Goal: Task Accomplishment & Management: Manage account settings

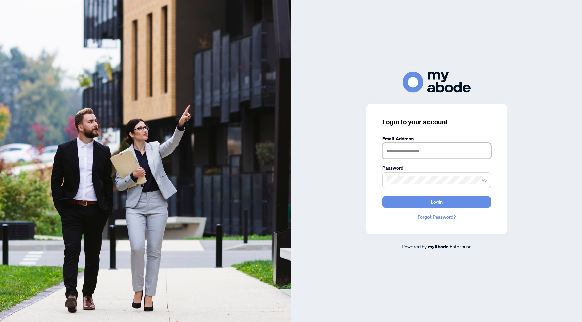
click at [404, 151] on input "text" at bounding box center [436, 151] width 109 height 16
type input "**********"
click at [382, 196] on button "Login" at bounding box center [436, 202] width 109 height 12
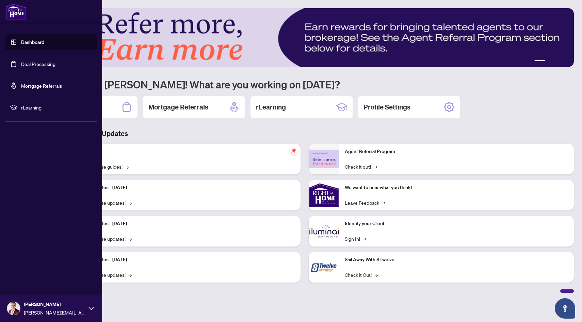
click at [33, 62] on link "Deal Processing" at bounding box center [38, 64] width 34 height 6
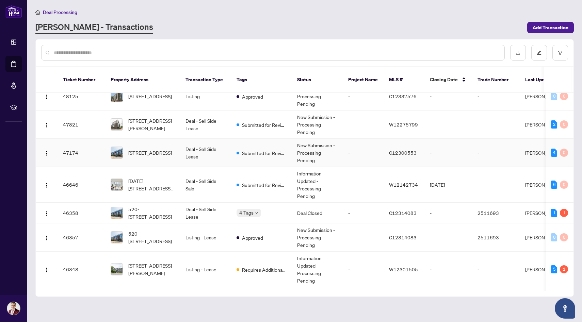
scroll to position [98, 0]
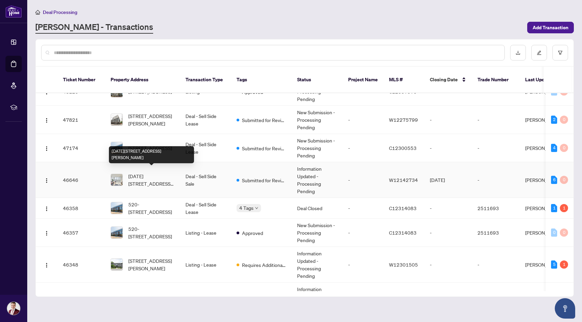
click at [149, 176] on span "[DATE][STREET_ADDRESS][PERSON_NAME]" at bounding box center [151, 180] width 46 height 15
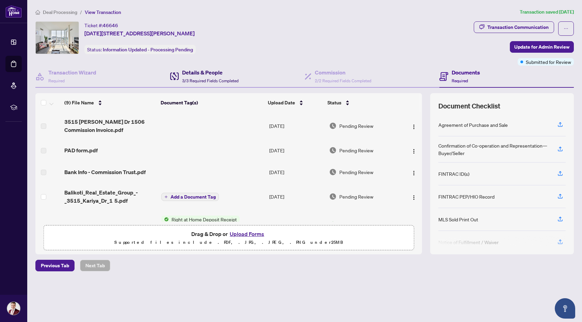
click at [210, 79] on span "3/3 Required Fields Completed" at bounding box center [210, 80] width 57 height 5
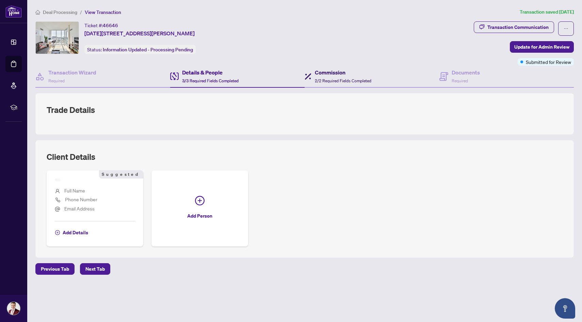
click at [332, 73] on h4 "Commission" at bounding box center [343, 72] width 57 height 8
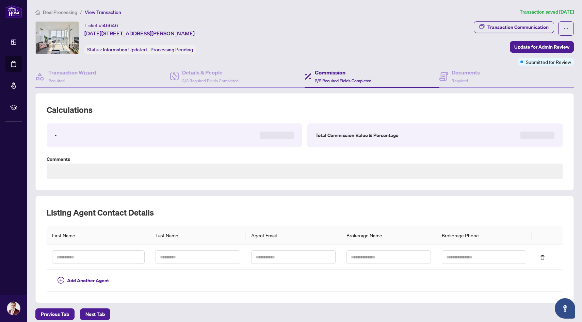
scroll to position [29, 0]
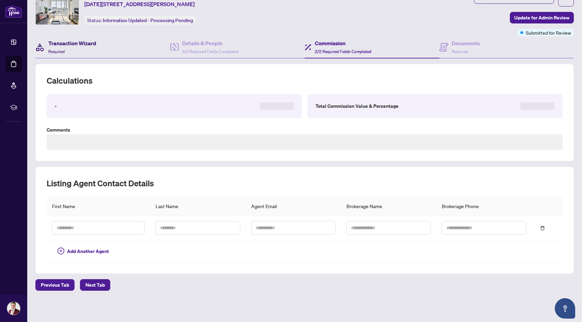
click at [64, 43] on h4 "Transaction Wizard" at bounding box center [72, 43] width 48 height 8
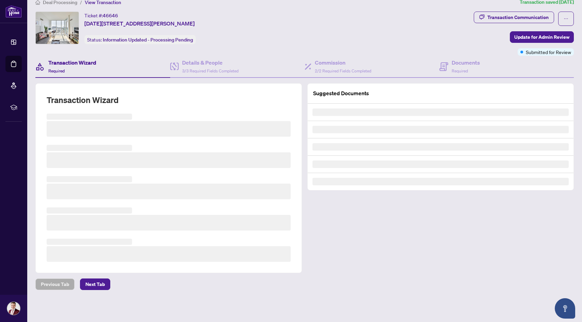
scroll to position [9, 0]
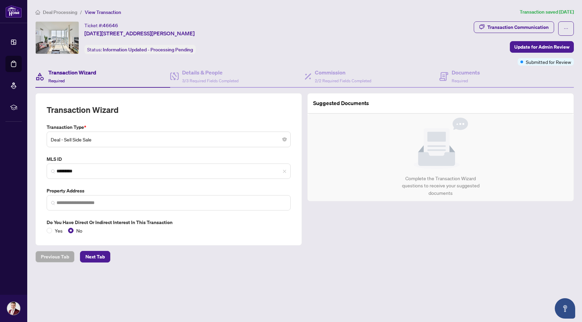
type input "**********"
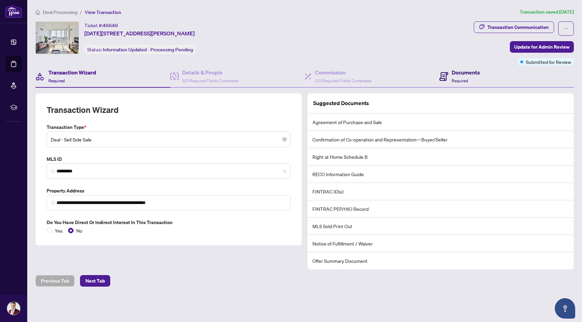
click at [458, 76] on h4 "Documents" at bounding box center [466, 72] width 28 height 8
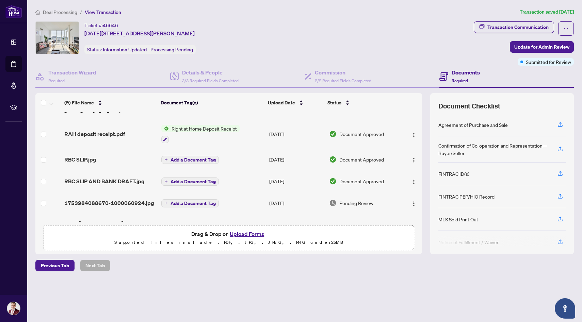
scroll to position [112, 0]
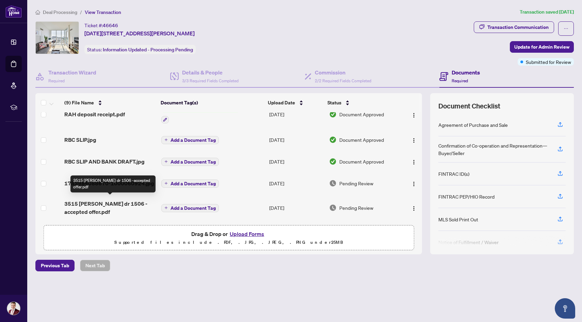
click at [106, 202] on span "3515 [PERSON_NAME] dr 1506 -accepted offer.pdf" at bounding box center [109, 208] width 91 height 16
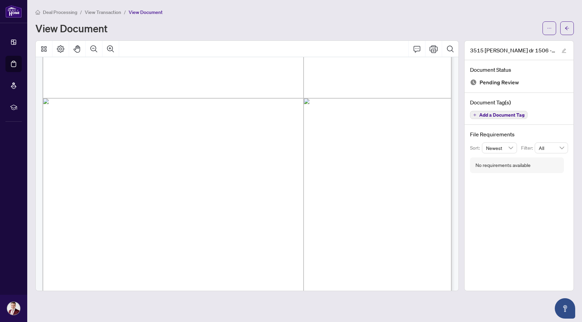
scroll to position [1854, 0]
click at [108, 14] on span "View Transaction" at bounding box center [103, 12] width 36 height 6
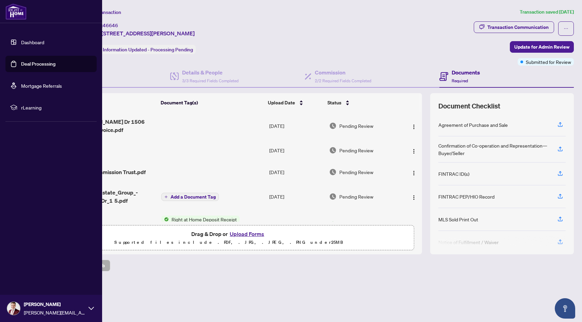
click at [32, 43] on link "Dashboard" at bounding box center [32, 42] width 23 height 6
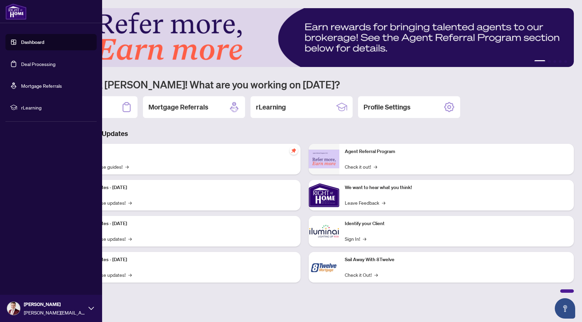
click at [49, 89] on link "Mortgage Referrals" at bounding box center [41, 86] width 41 height 6
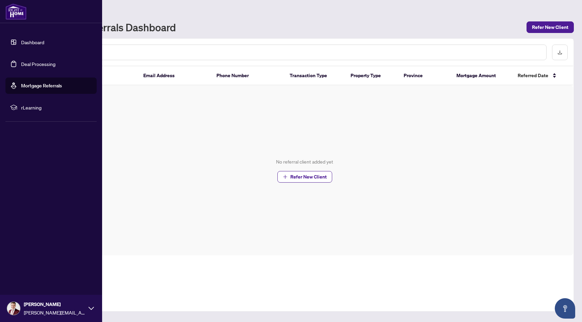
click at [44, 39] on link "Dashboard" at bounding box center [32, 42] width 23 height 6
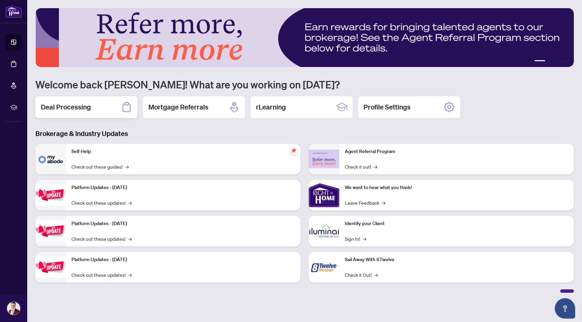
click at [85, 110] on h2 "Deal Processing" at bounding box center [66, 107] width 50 height 10
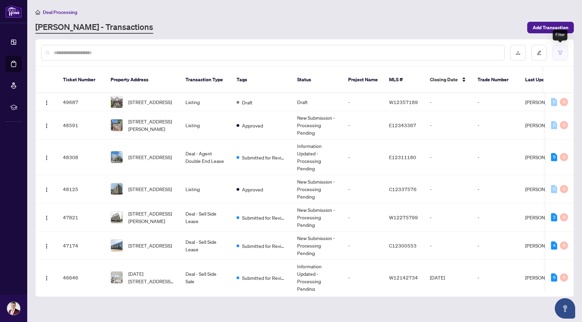
click at [562, 59] on button "button" at bounding box center [560, 53] width 16 height 16
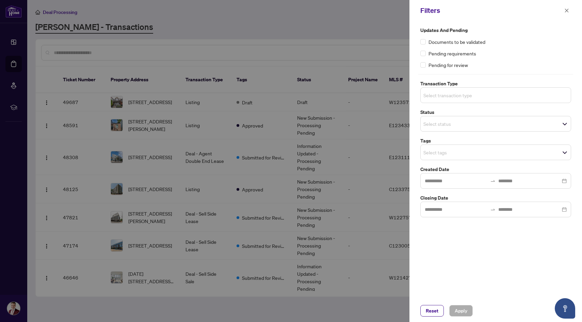
click at [470, 96] on input "search" at bounding box center [447, 95] width 48 height 8
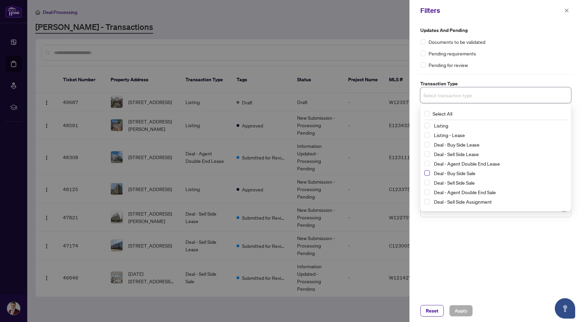
click at [425, 173] on span "Select Deal - Buy Side Sale" at bounding box center [426, 173] width 5 height 5
click at [428, 182] on span "Select Deal - Sell Side Sale" at bounding box center [426, 183] width 5 height 5
click at [464, 311] on span "Apply" at bounding box center [461, 311] width 13 height 11
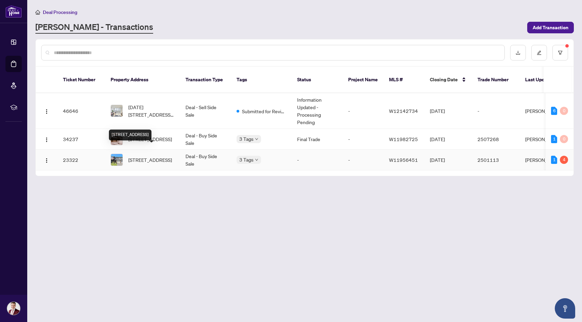
click at [160, 156] on span "[STREET_ADDRESS]" at bounding box center [150, 159] width 44 height 7
click at [147, 136] on span "[STREET_ADDRESS]" at bounding box center [150, 138] width 44 height 7
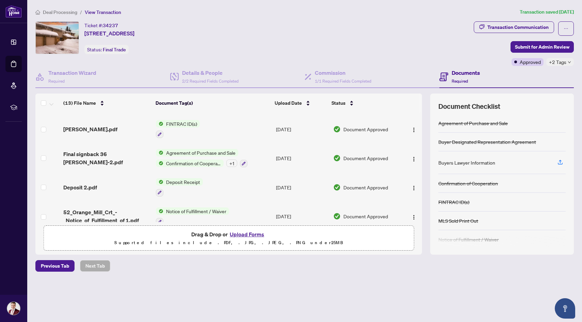
scroll to position [230, 0]
click at [128, 153] on span "Final signback 36 [PERSON_NAME]-2.pdf" at bounding box center [106, 157] width 87 height 16
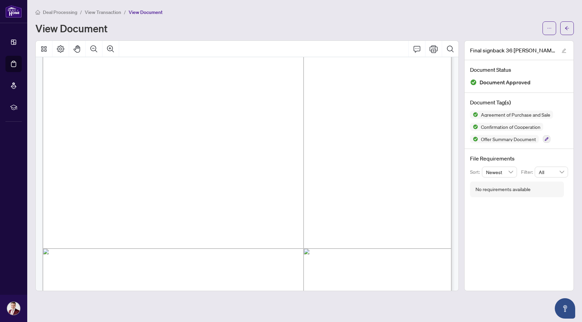
scroll to position [2793, 0]
click at [110, 12] on span "View Transaction" at bounding box center [103, 12] width 36 height 6
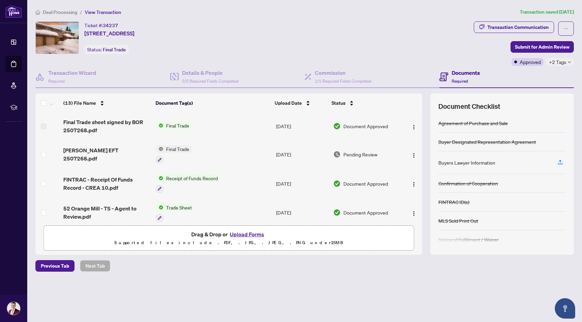
click at [70, 11] on span "Deal Processing" at bounding box center [60, 12] width 34 height 6
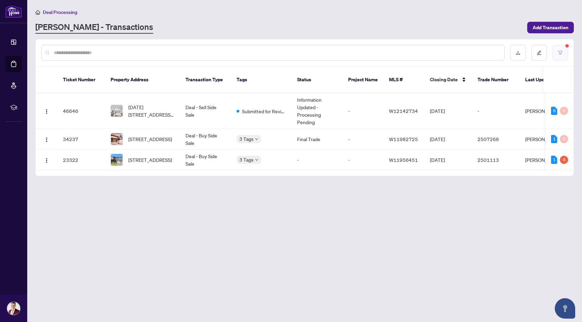
click at [554, 59] on button "button" at bounding box center [560, 53] width 16 height 16
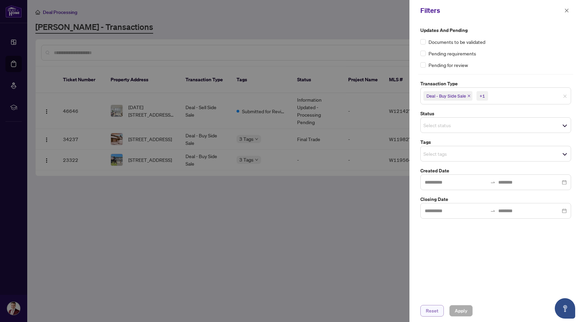
click at [429, 312] on span "Reset" at bounding box center [432, 311] width 13 height 11
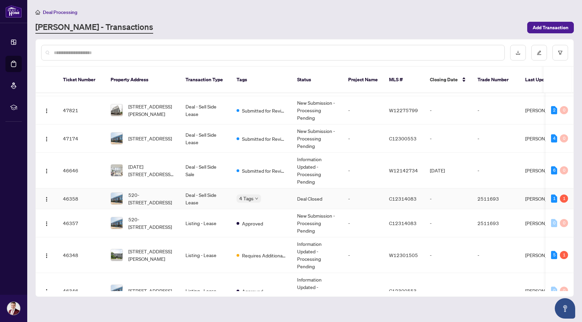
scroll to position [115, 0]
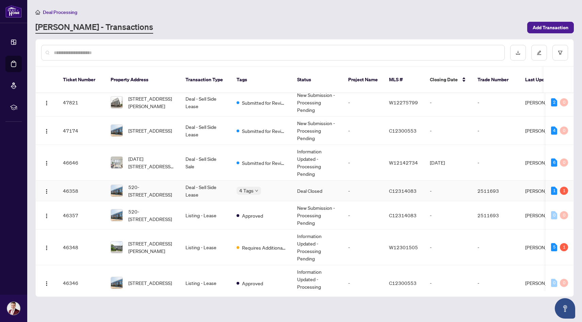
click at [191, 186] on td "Deal - Sell Side Lease" at bounding box center [205, 191] width 51 height 21
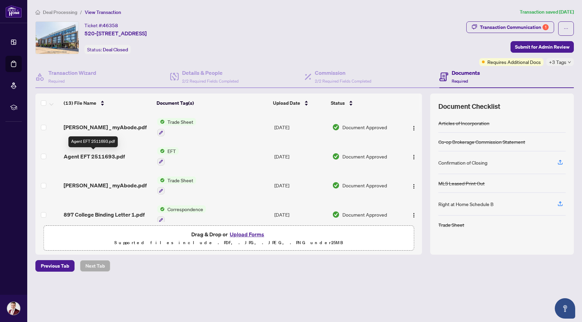
click at [111, 156] on span "Agent EFT 2511693.pdf" at bounding box center [94, 156] width 61 height 8
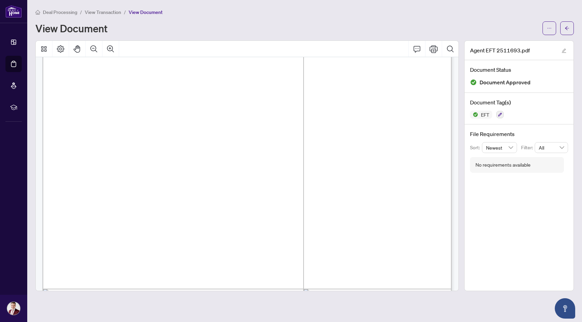
scroll to position [5, 0]
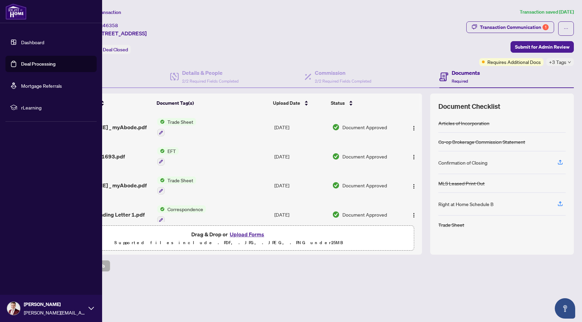
click at [28, 62] on link "Deal Processing" at bounding box center [38, 64] width 34 height 6
